Goal: Check status: Check status

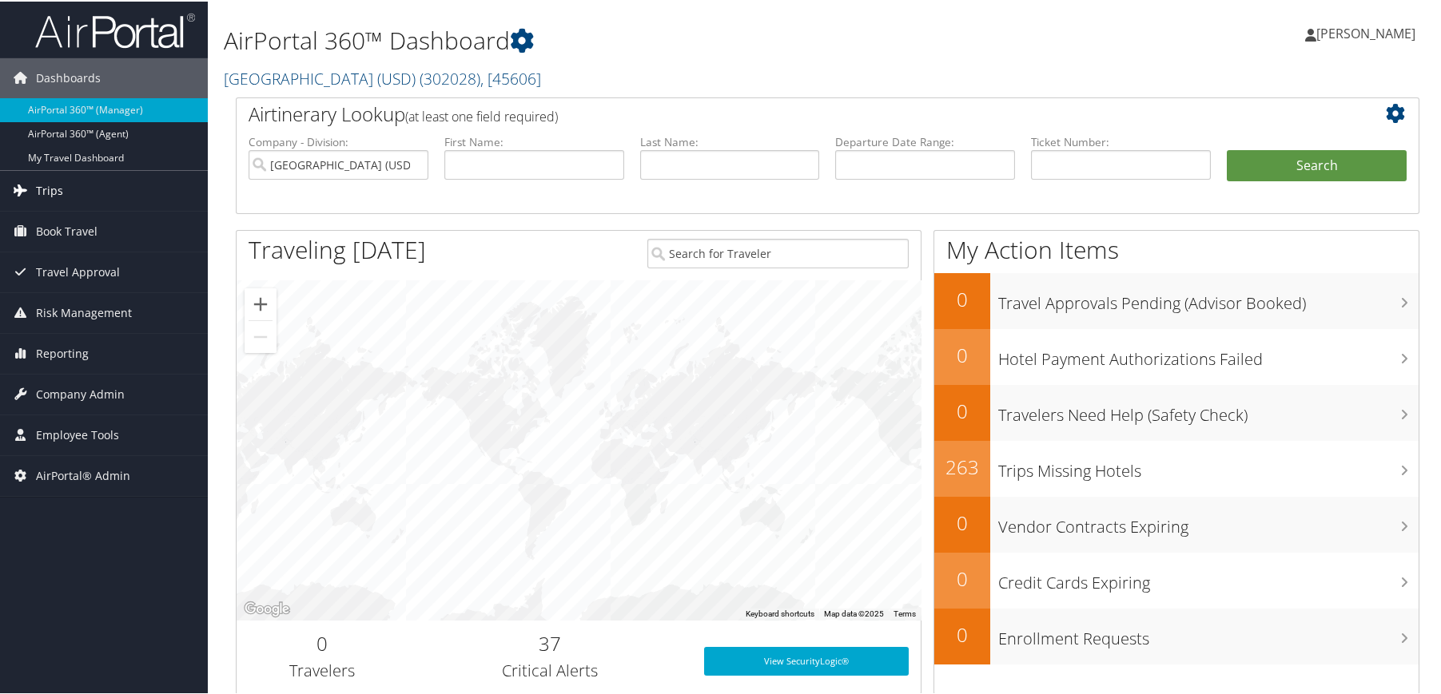
click at [67, 177] on link "Trips" at bounding box center [104, 189] width 208 height 40
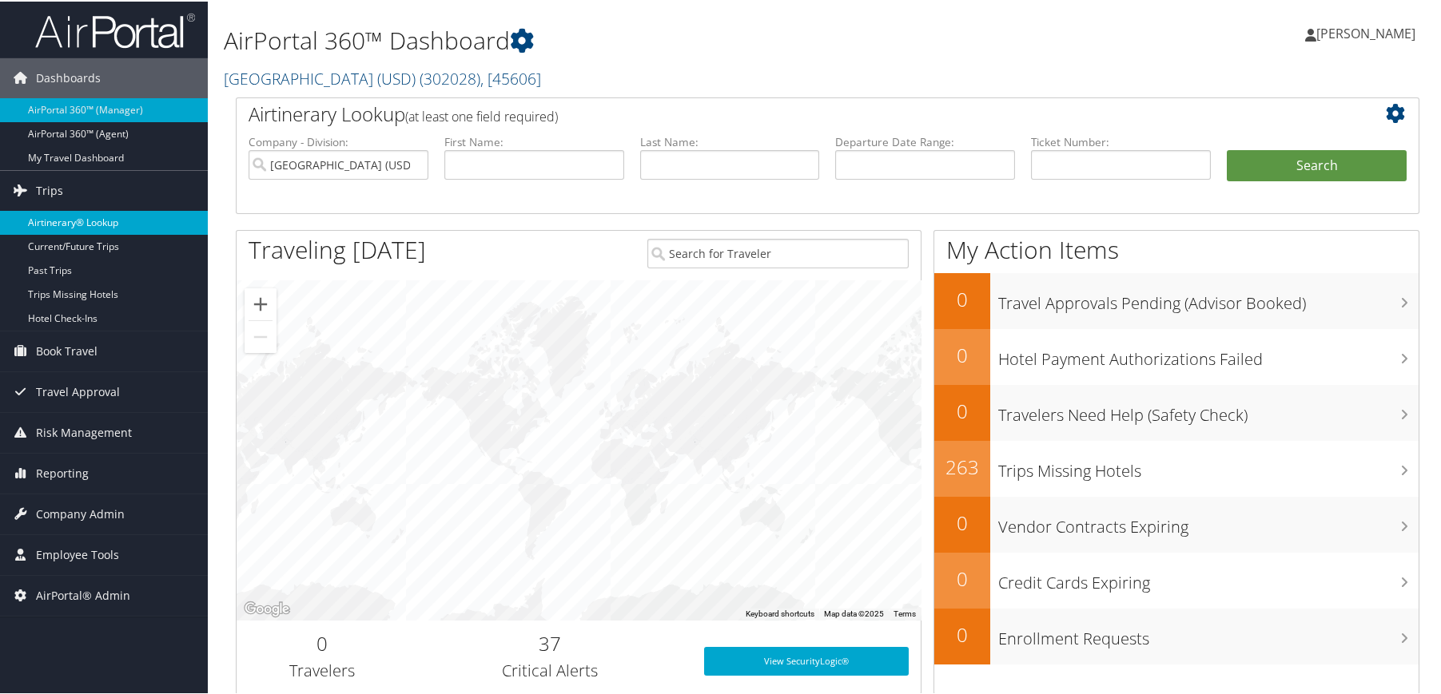
click at [74, 220] on link "Airtinerary® Lookup" at bounding box center [104, 221] width 208 height 24
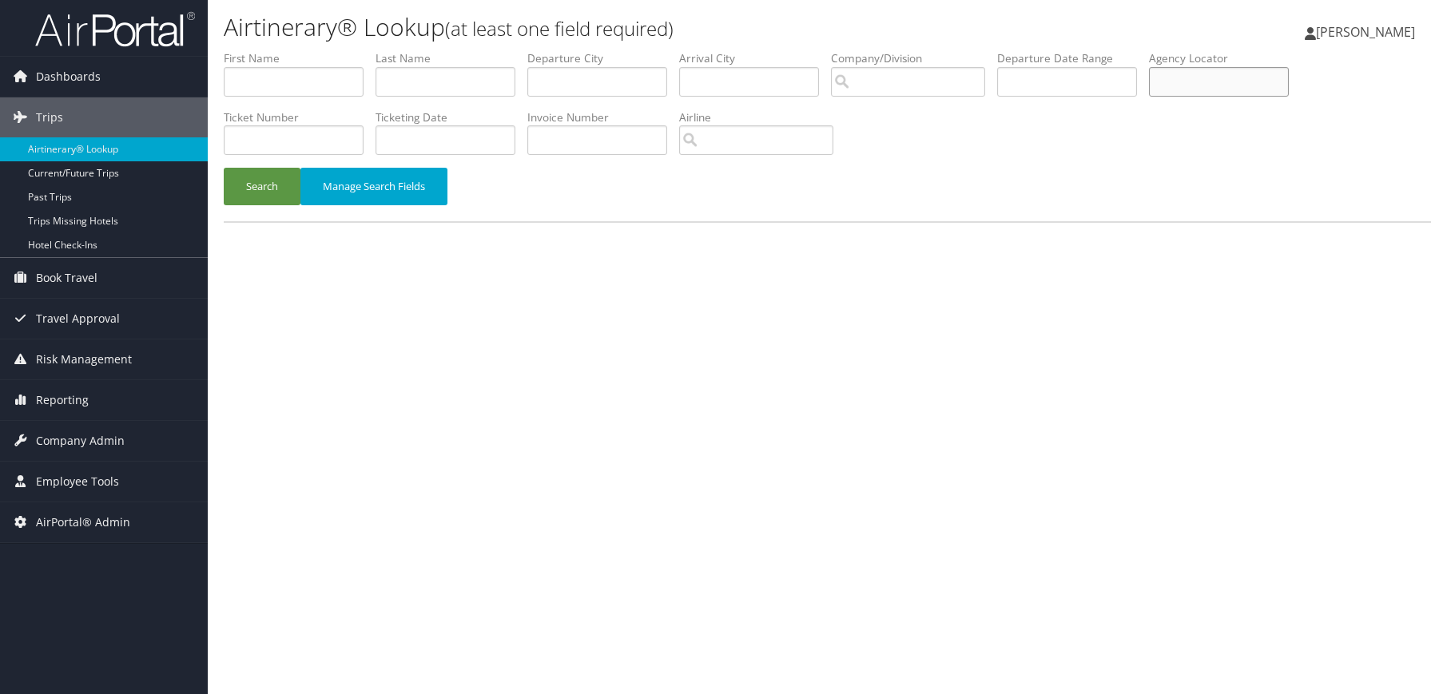
click at [1206, 85] on input "text" at bounding box center [1219, 82] width 140 height 30
paste input "CUUAT"
type input "CUUATI"
click at [250, 187] on button "Search" at bounding box center [262, 187] width 77 height 38
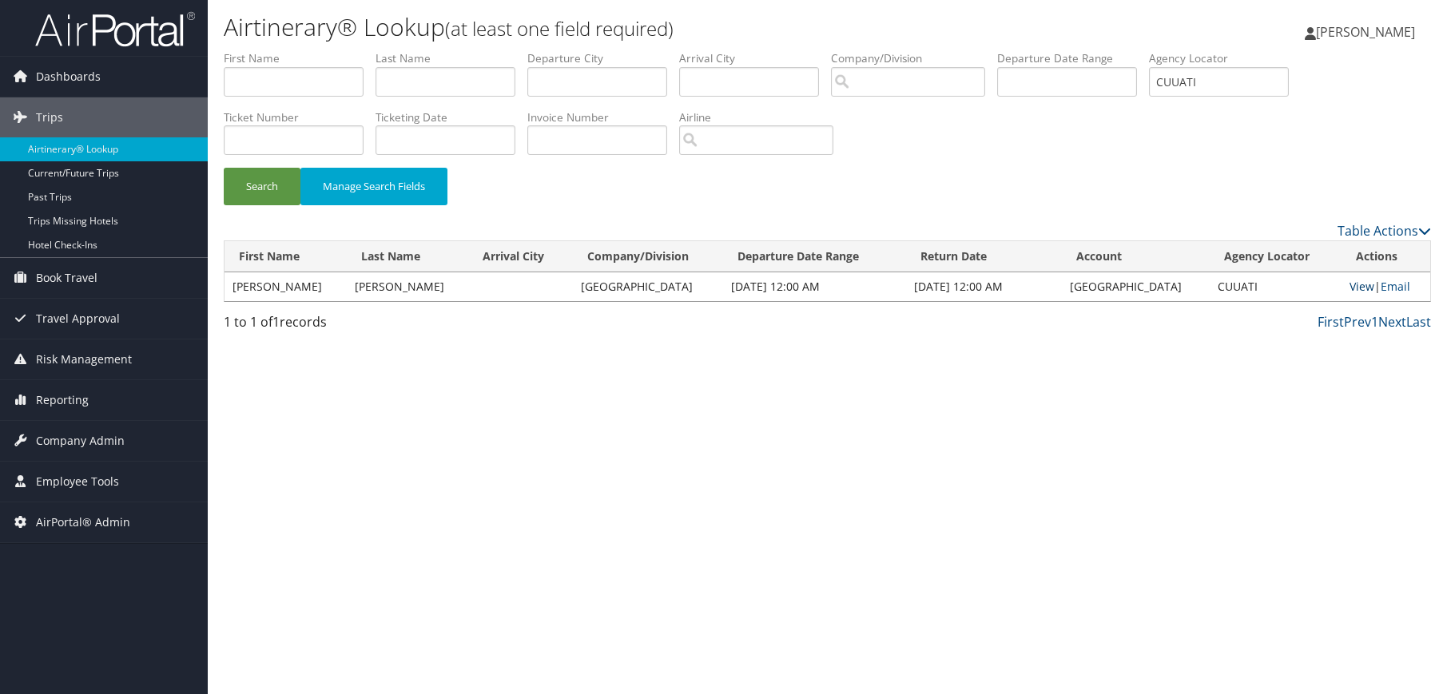
click at [1355, 287] on link "View" at bounding box center [1362, 286] width 25 height 15
